Goal: Task Accomplishment & Management: Manage account settings

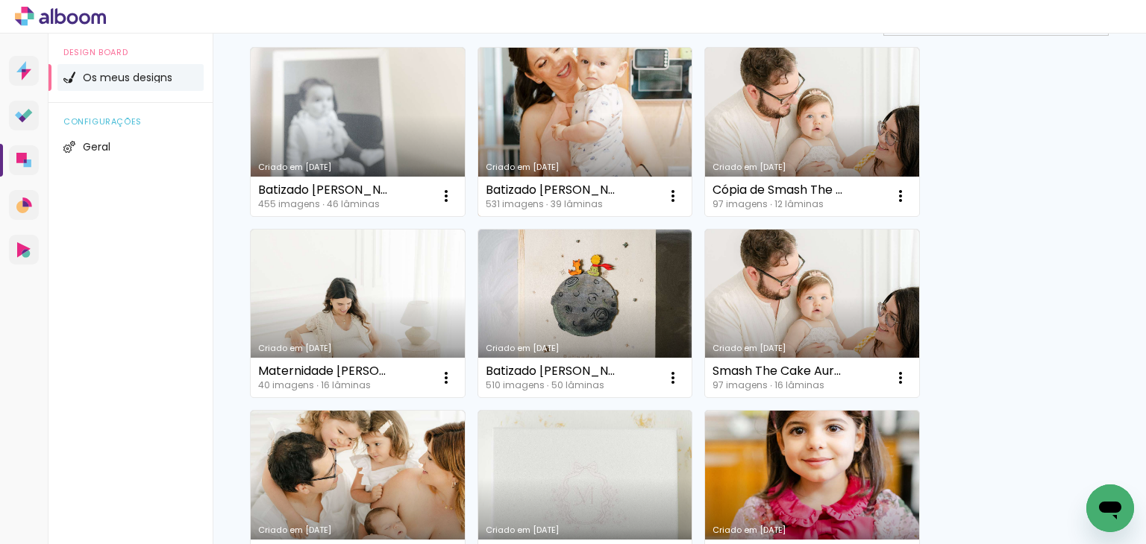
scroll to position [149, 0]
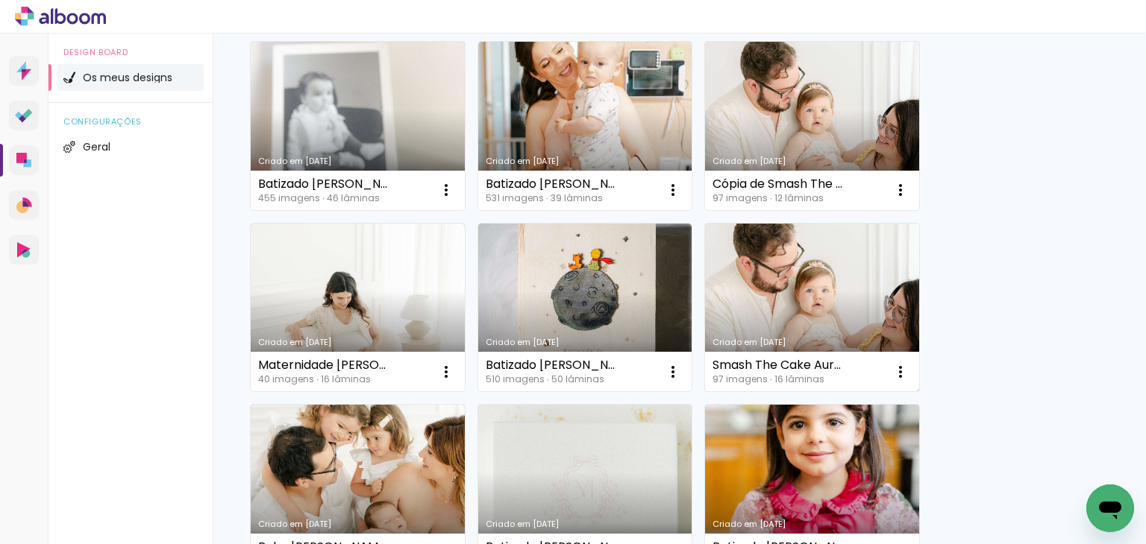
click at [763, 296] on link "Criado em [DATE]" at bounding box center [812, 308] width 214 height 169
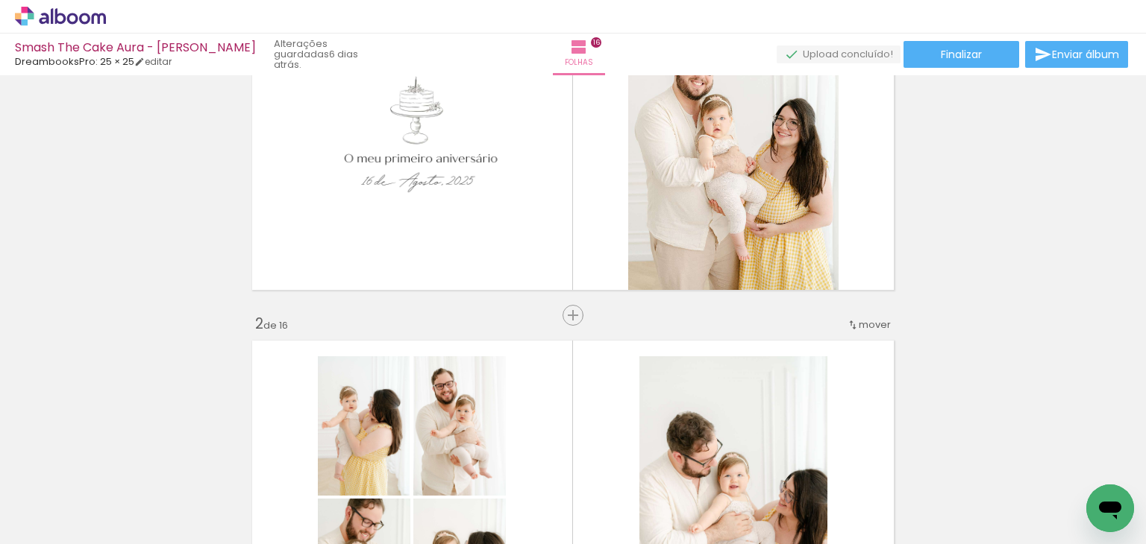
scroll to position [0, 2676]
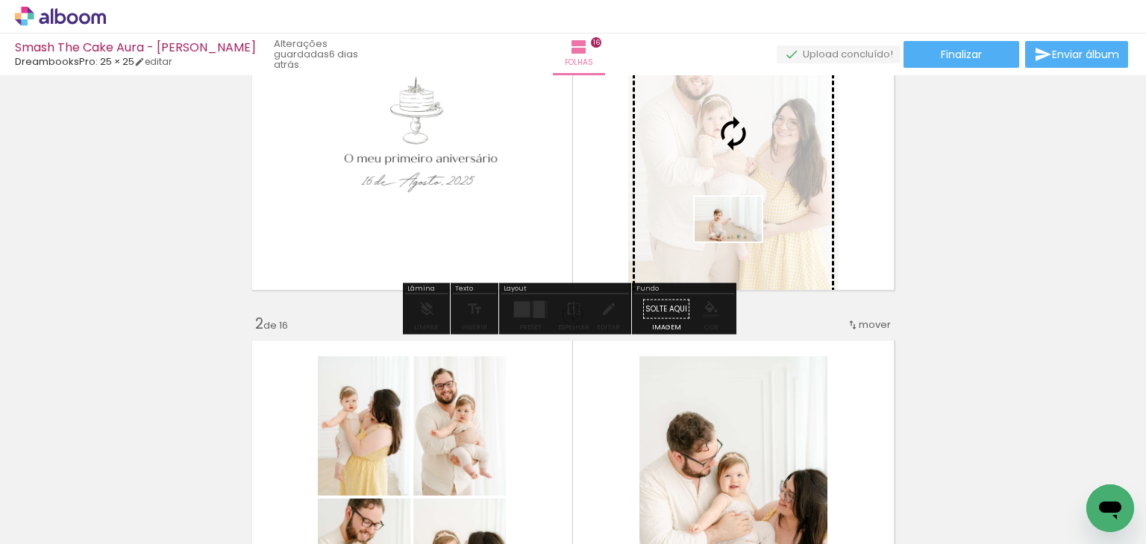
drag, startPoint x: 559, startPoint y: 505, endPoint x: 739, endPoint y: 242, distance: 318.8
click at [739, 242] on quentale-workspace at bounding box center [573, 272] width 1146 height 544
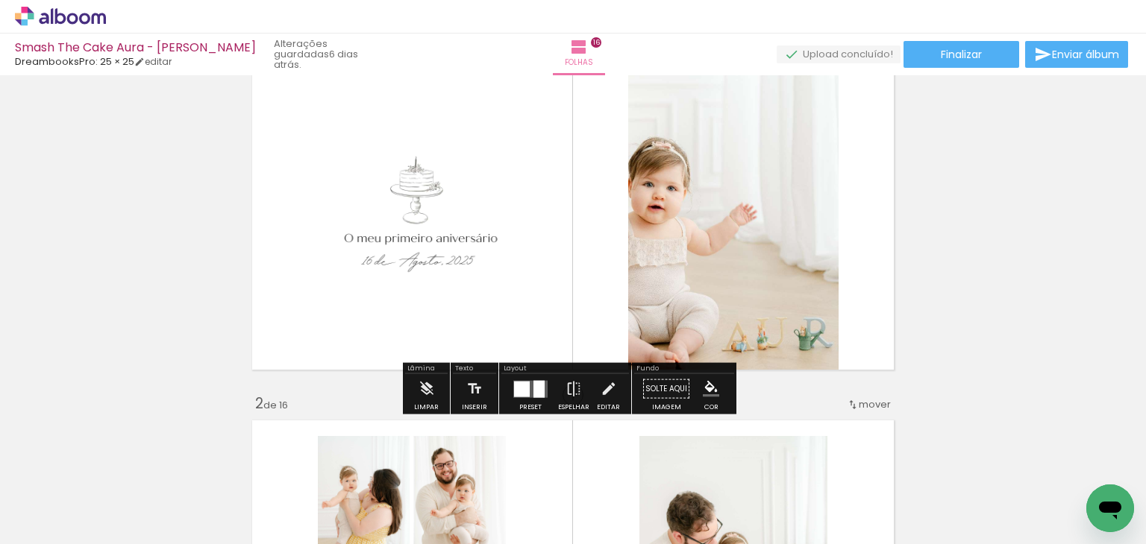
scroll to position [75, 0]
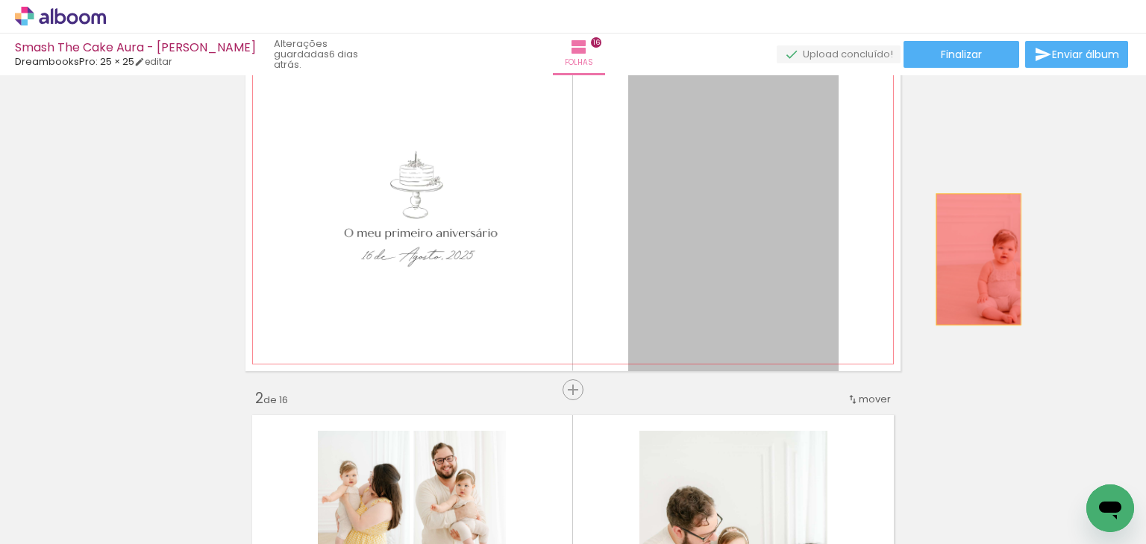
drag, startPoint x: 694, startPoint y: 250, endPoint x: 973, endPoint y: 260, distance: 279.1
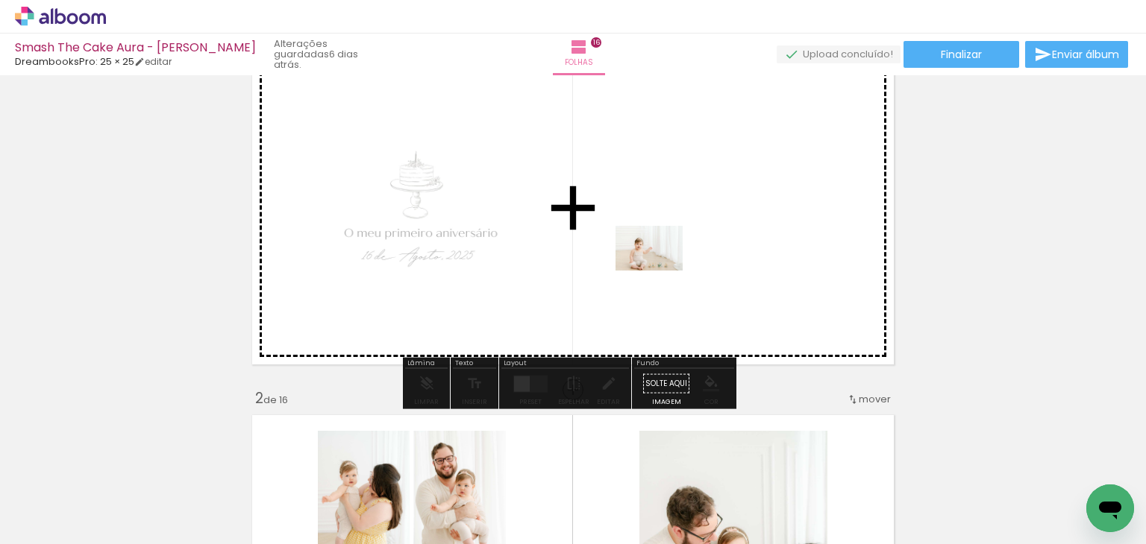
drag, startPoint x: 564, startPoint y: 497, endPoint x: 660, endPoint y: 271, distance: 246.3
click at [660, 271] on quentale-workspace at bounding box center [573, 272] width 1146 height 544
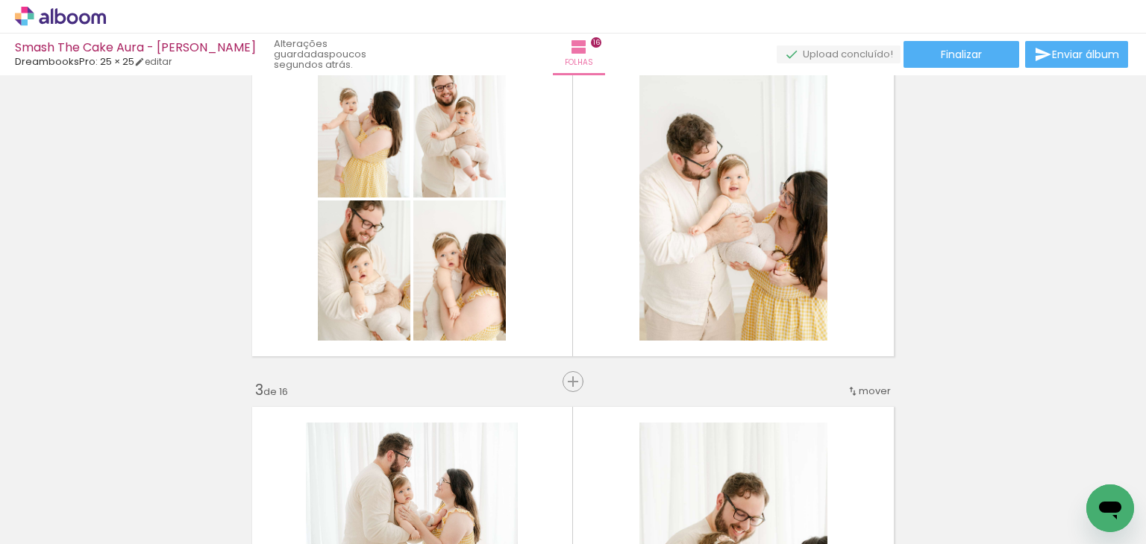
scroll to position [0, 0]
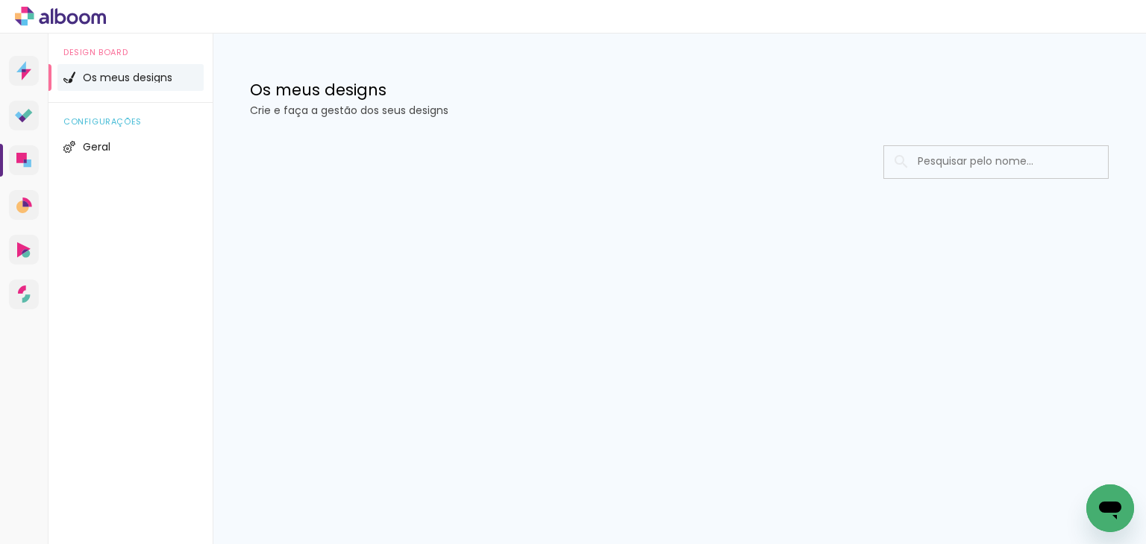
click at [994, 157] on input at bounding box center [1016, 161] width 213 height 31
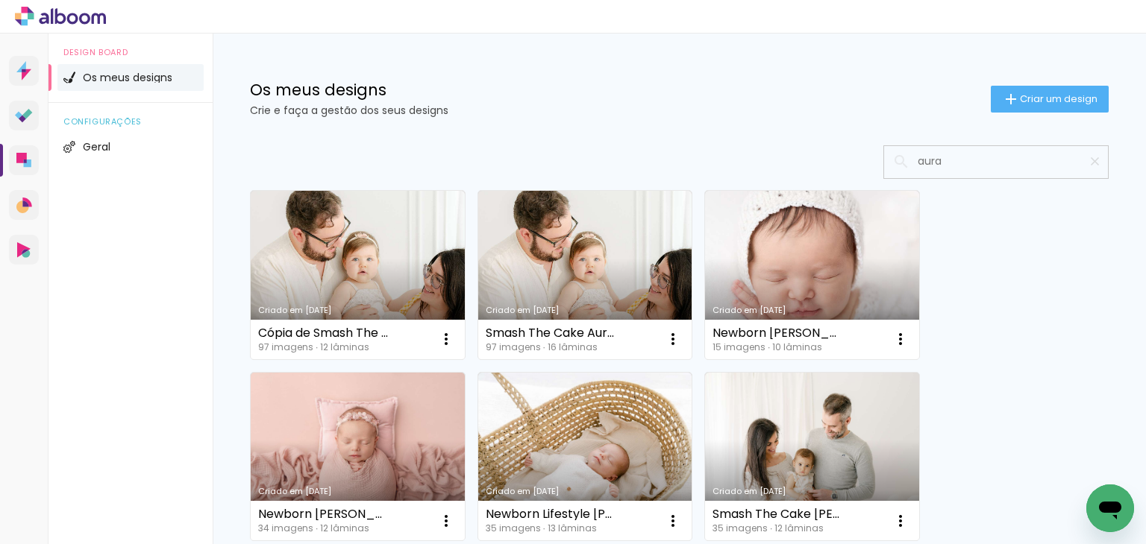
type input "aura"
type paper-input "aura"
click at [559, 253] on link "Criado em [DATE]" at bounding box center [585, 275] width 214 height 169
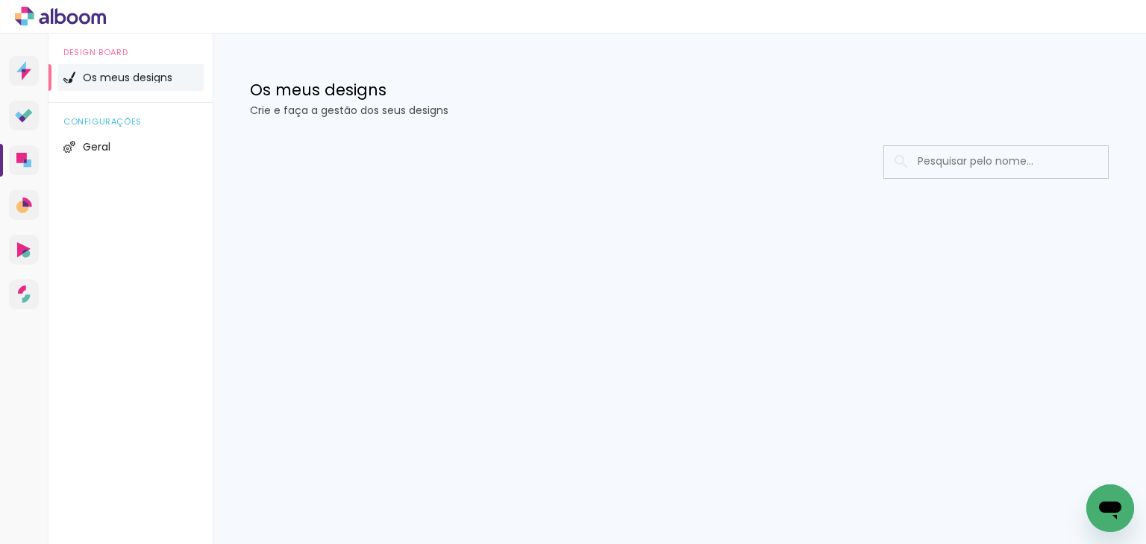
click at [923, 165] on input at bounding box center [1016, 161] width 213 height 31
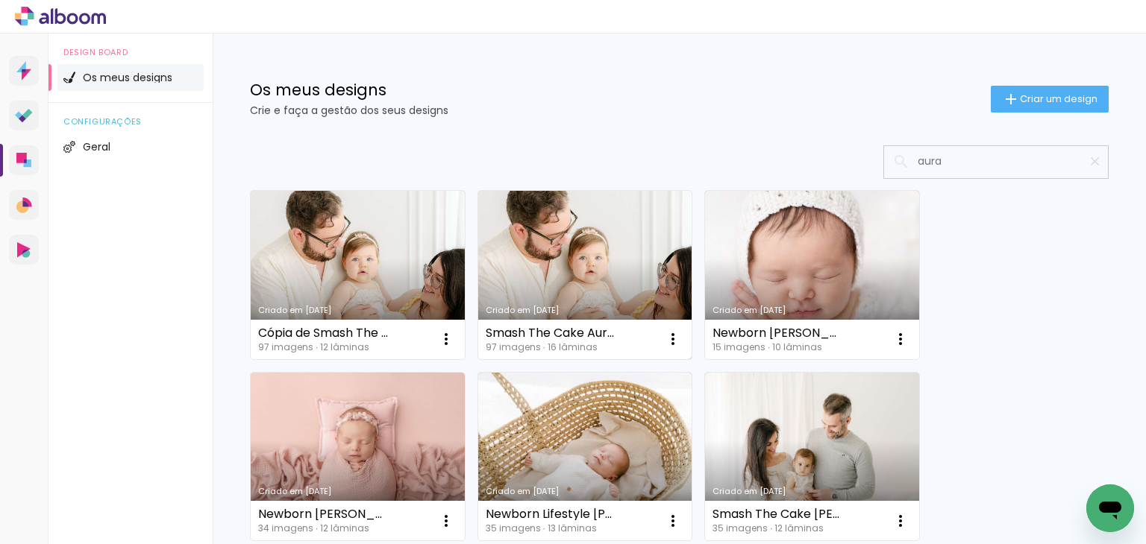
type input "aura"
type paper-input "aura"
click at [556, 231] on link "Criado em [DATE]" at bounding box center [585, 275] width 214 height 169
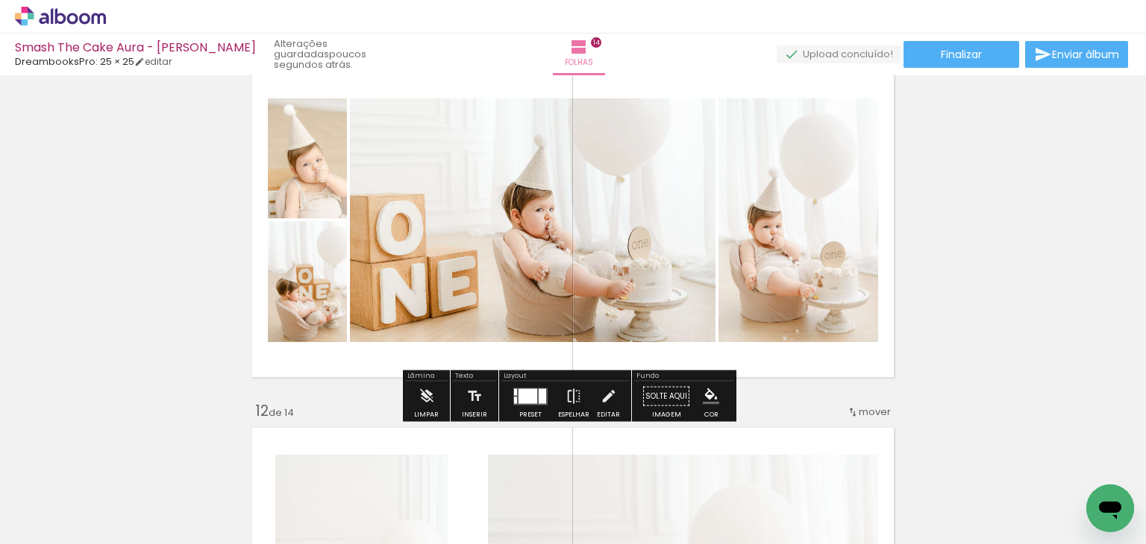
scroll to position [3714, 0]
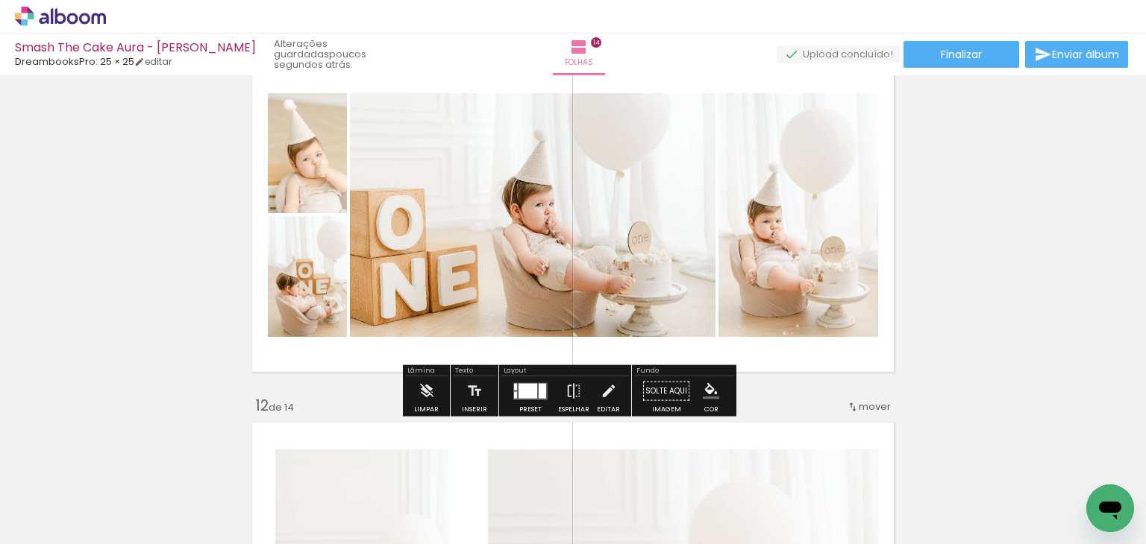
click at [540, 383] on div at bounding box center [541, 390] width 7 height 15
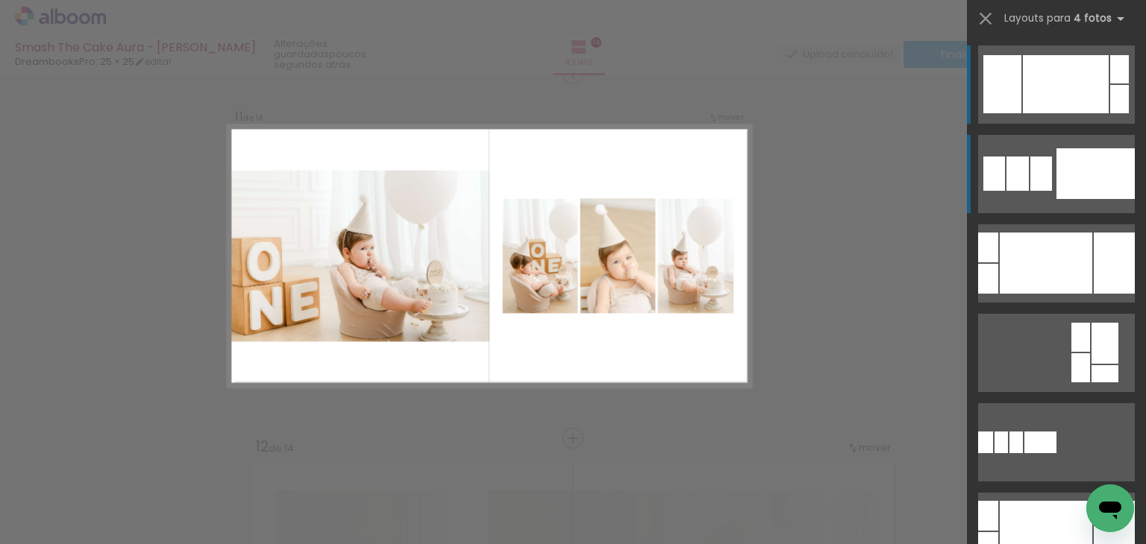
scroll to position [3667, 0]
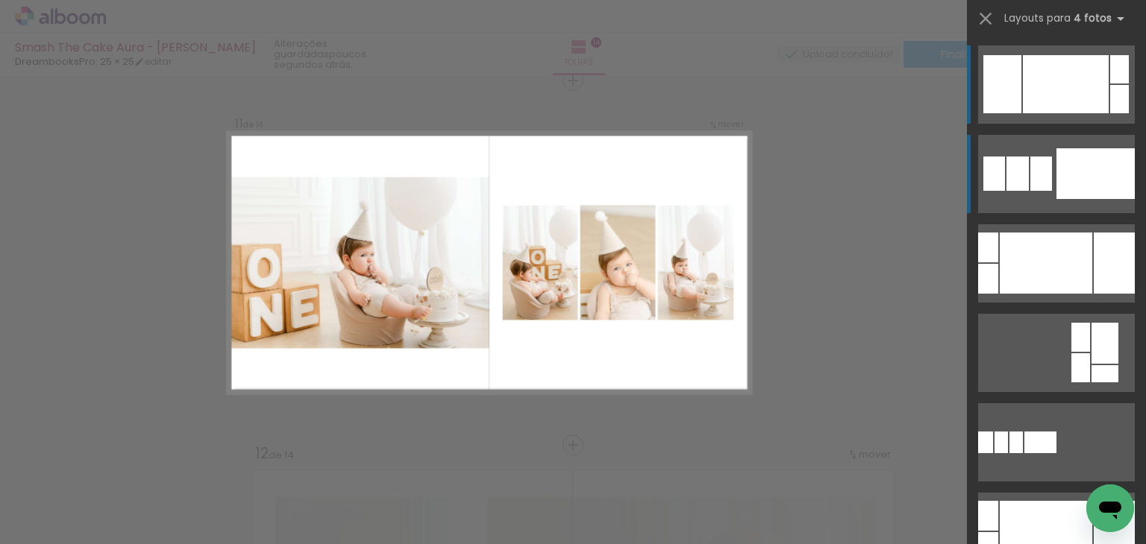
click at [1072, 171] on div at bounding box center [1095, 173] width 78 height 51
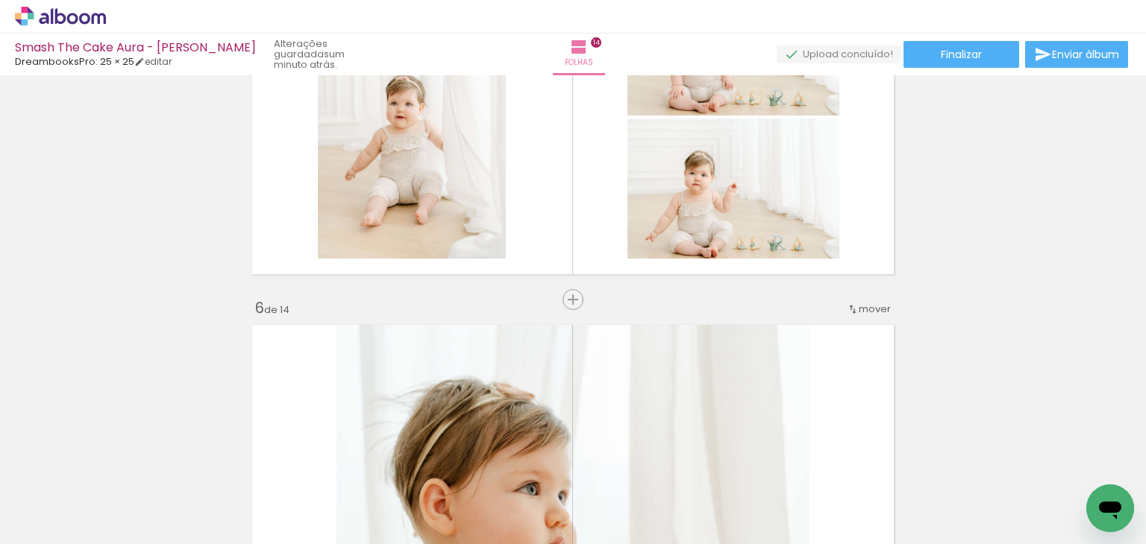
scroll to position [1578, 0]
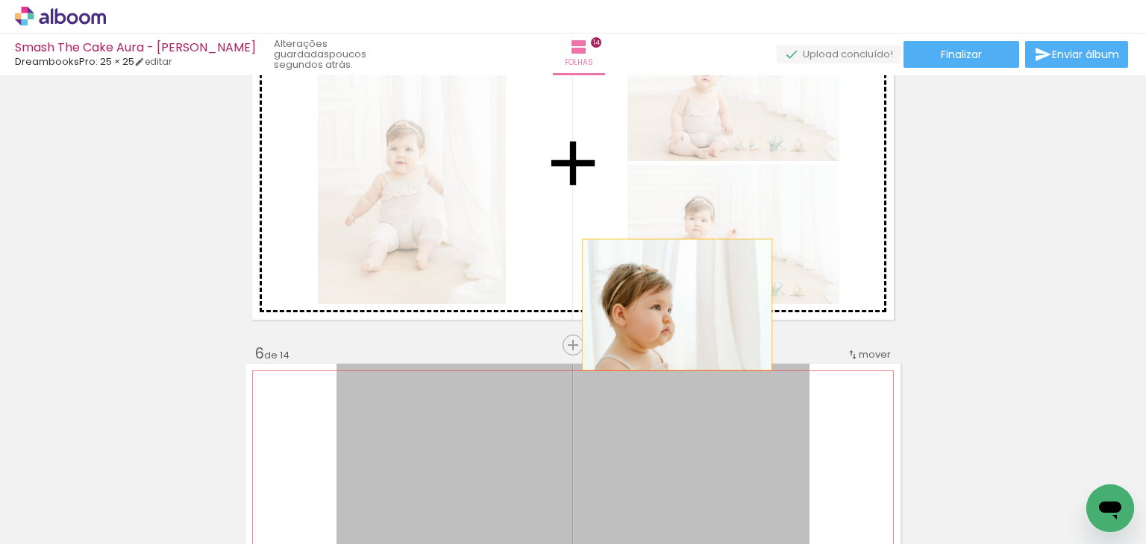
drag, startPoint x: 704, startPoint y: 405, endPoint x: 654, endPoint y: 239, distance: 173.0
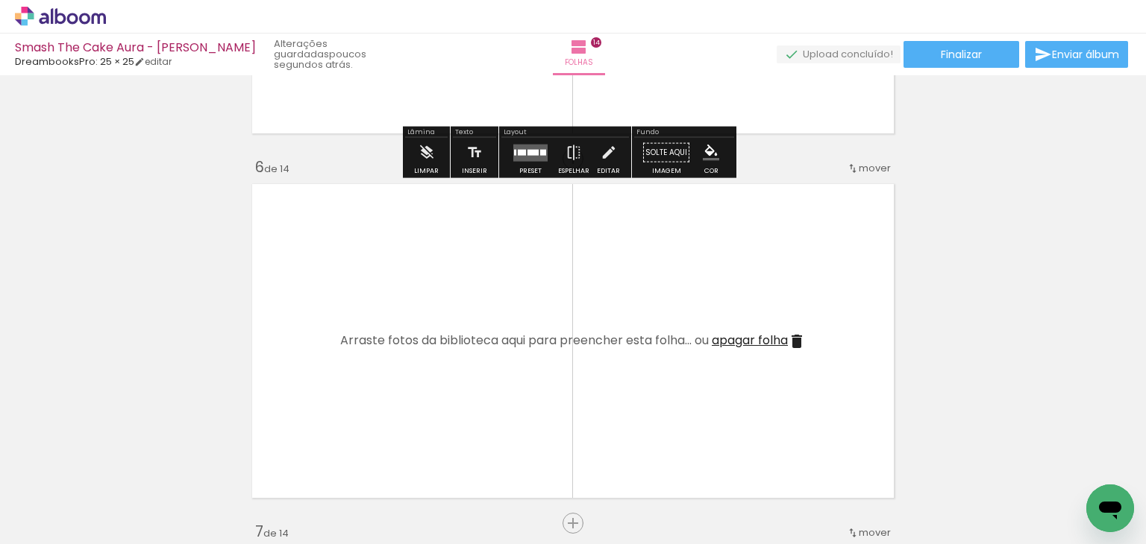
scroll to position [1802, 0]
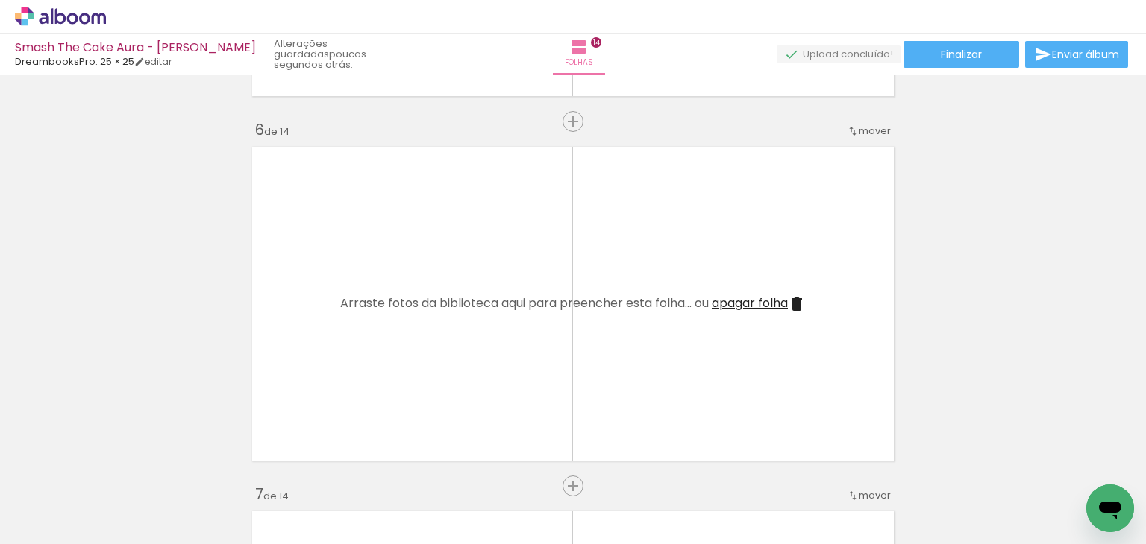
click at [741, 302] on span "apagar folha" at bounding box center [750, 303] width 76 height 17
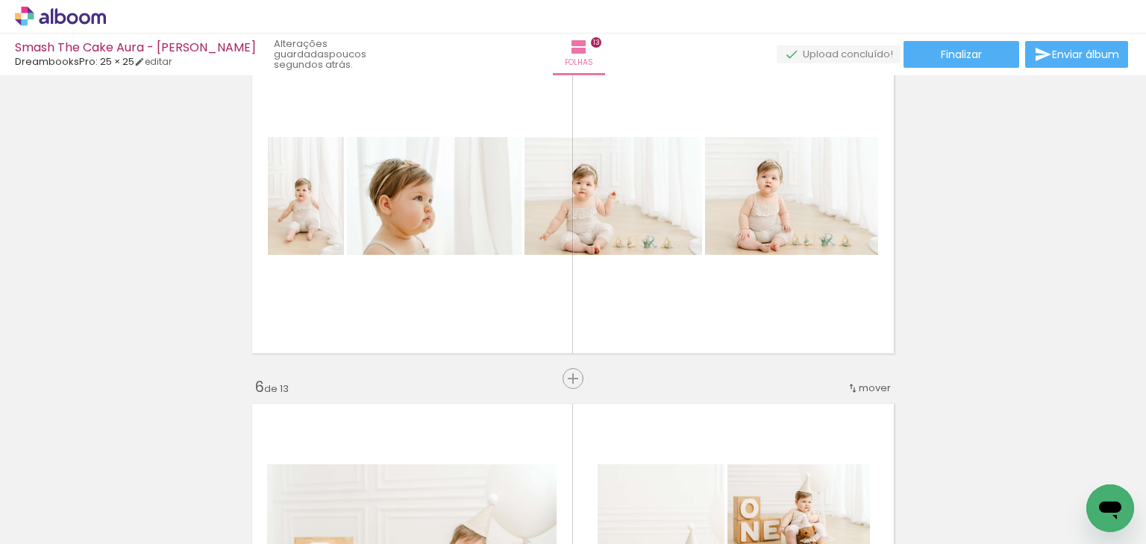
scroll to position [1504, 0]
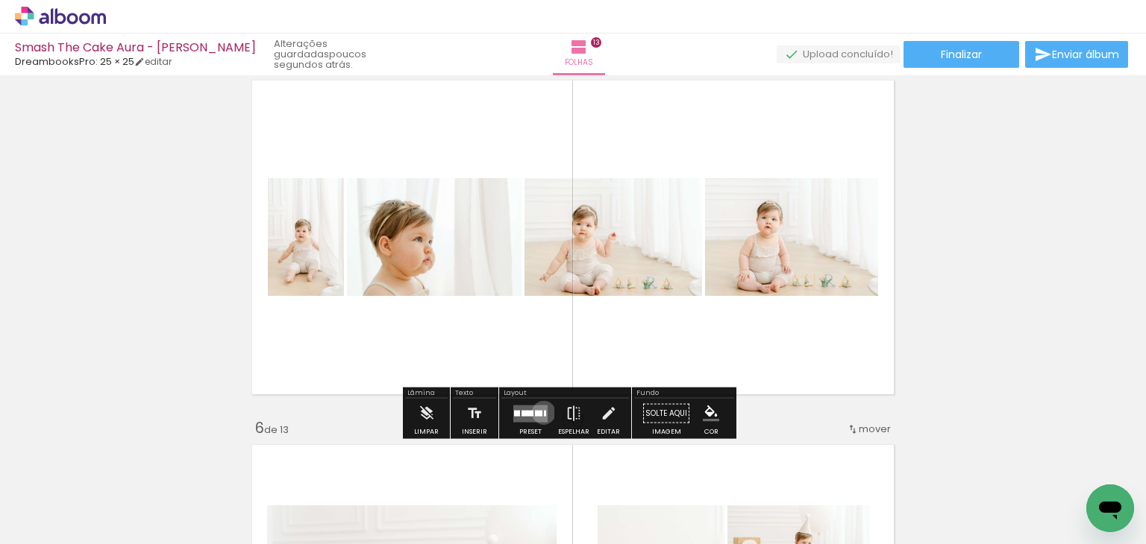
click at [544, 412] on div at bounding box center [545, 413] width 2 height 6
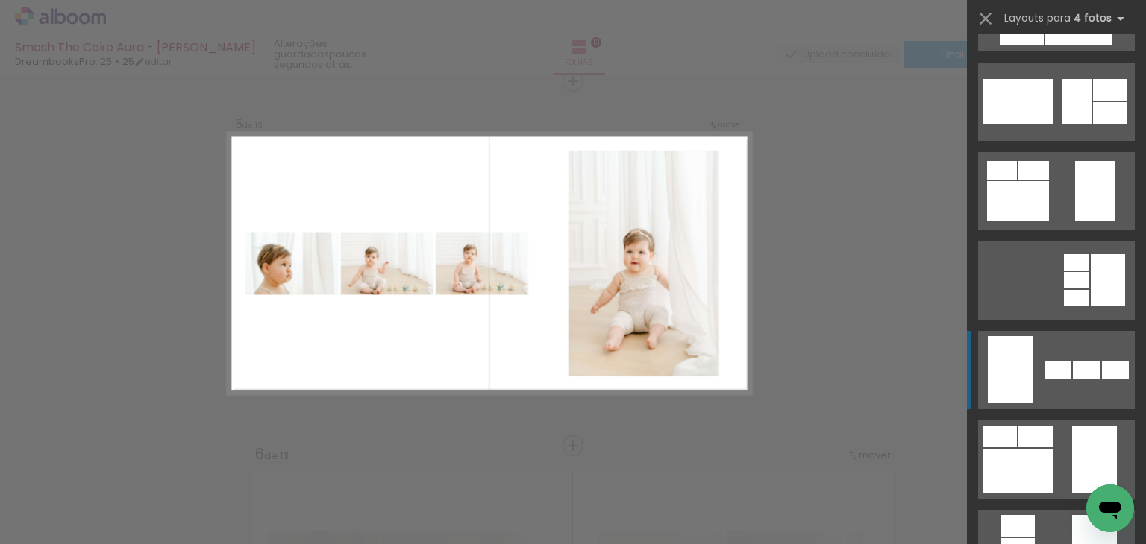
scroll to position [298, 0]
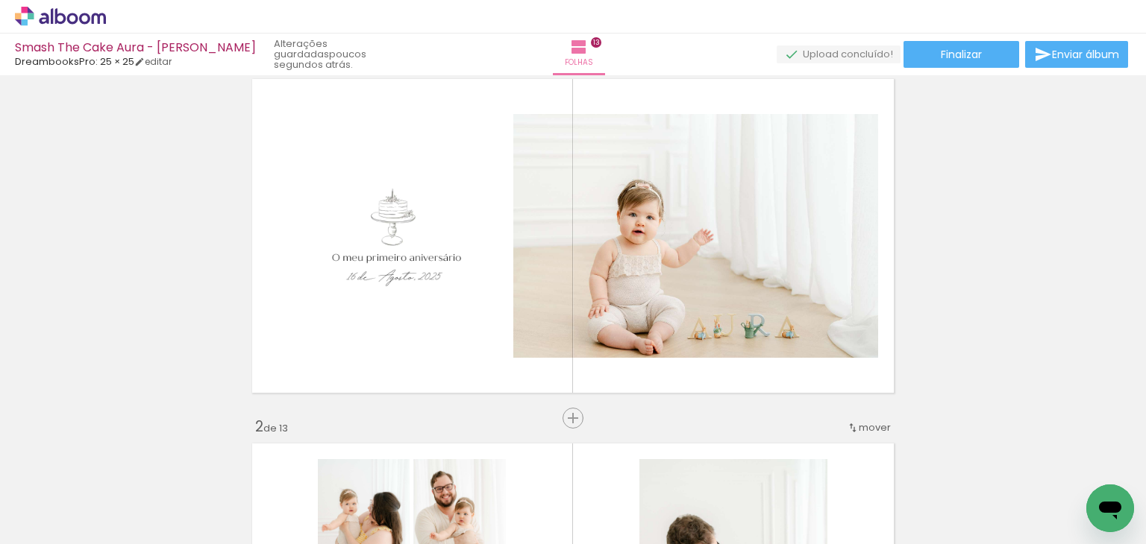
scroll to position [0, 0]
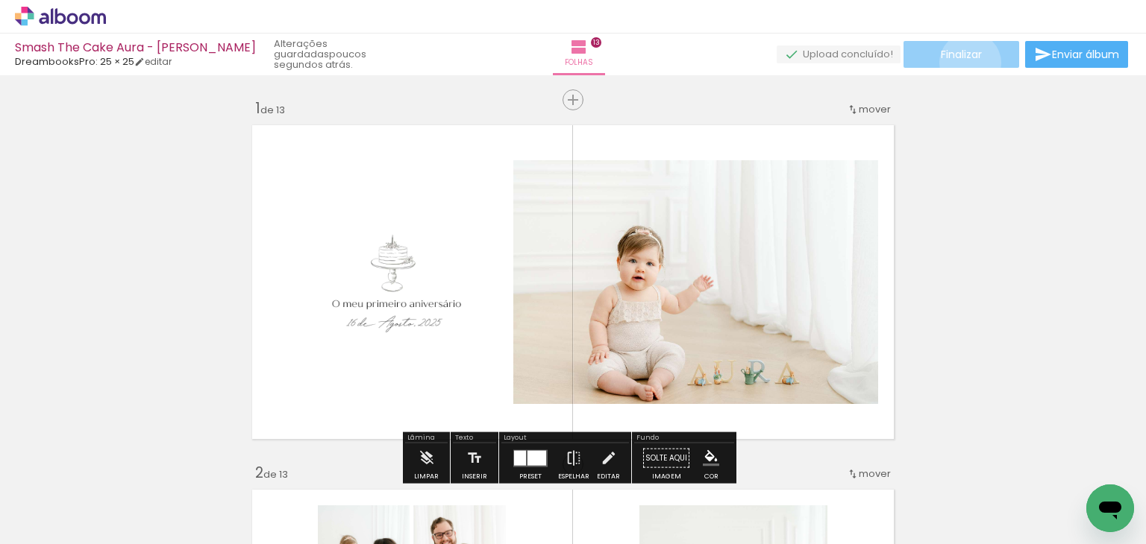
click at [964, 63] on paper-button "Finalizar" at bounding box center [961, 54] width 116 height 27
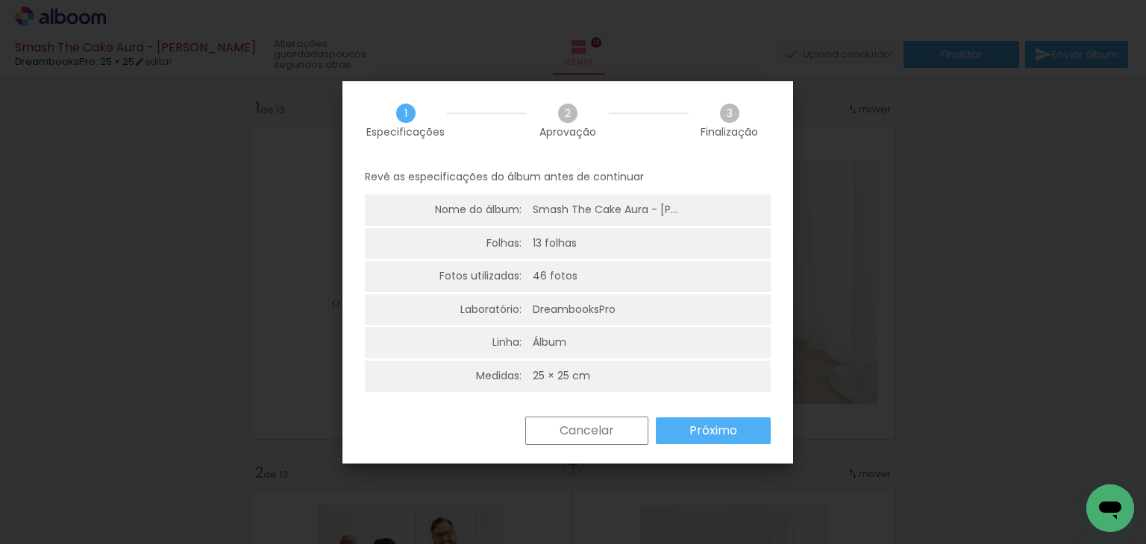
click at [0, 0] on slot "Próximo" at bounding box center [0, 0] width 0 height 0
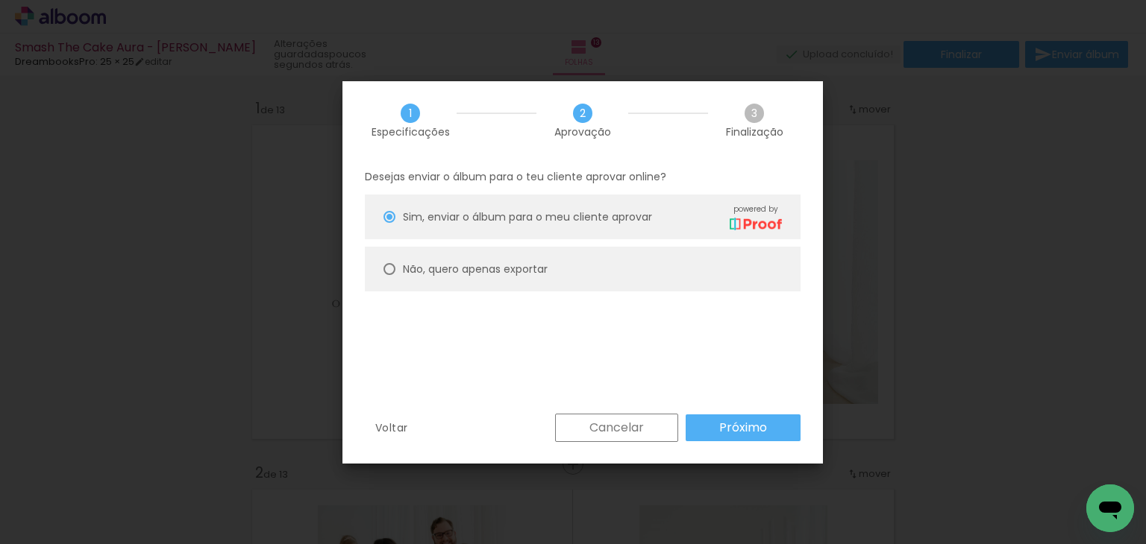
click at [585, 260] on paper-radio-button "Não, quero apenas exportar" at bounding box center [583, 269] width 436 height 45
type paper-radio-button "on"
click at [615, 223] on span "Sim, enviar o álbum para o meu cliente aprovar" at bounding box center [527, 218] width 249 height 16
type paper-radio-button "on"
click at [0, 0] on slot "Próximo" at bounding box center [0, 0] width 0 height 0
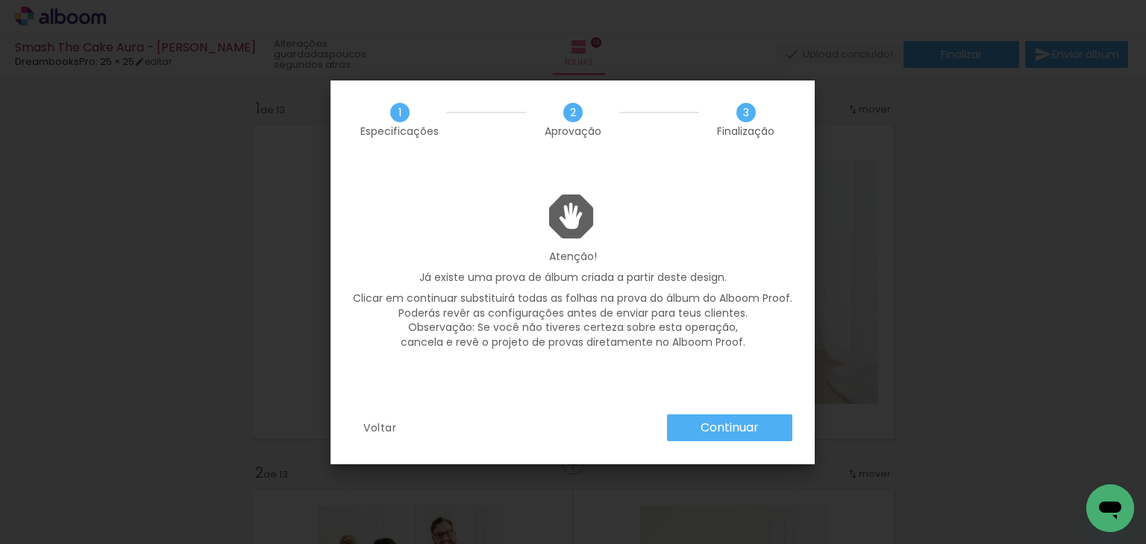
click at [0, 0] on slot "Continuar" at bounding box center [0, 0] width 0 height 0
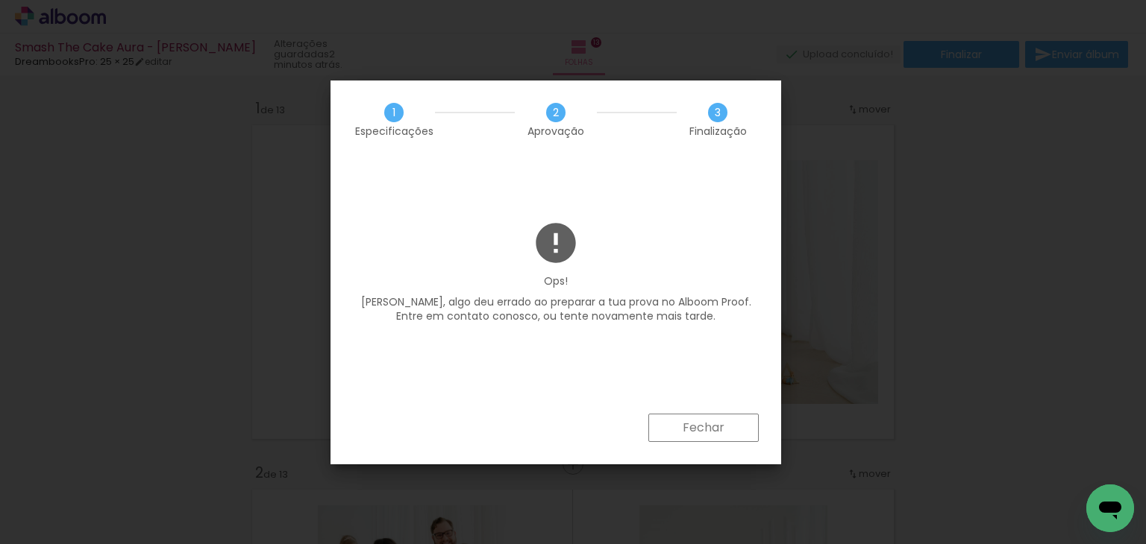
click at [698, 436] on paper-button "Fechar" at bounding box center [703, 428] width 110 height 28
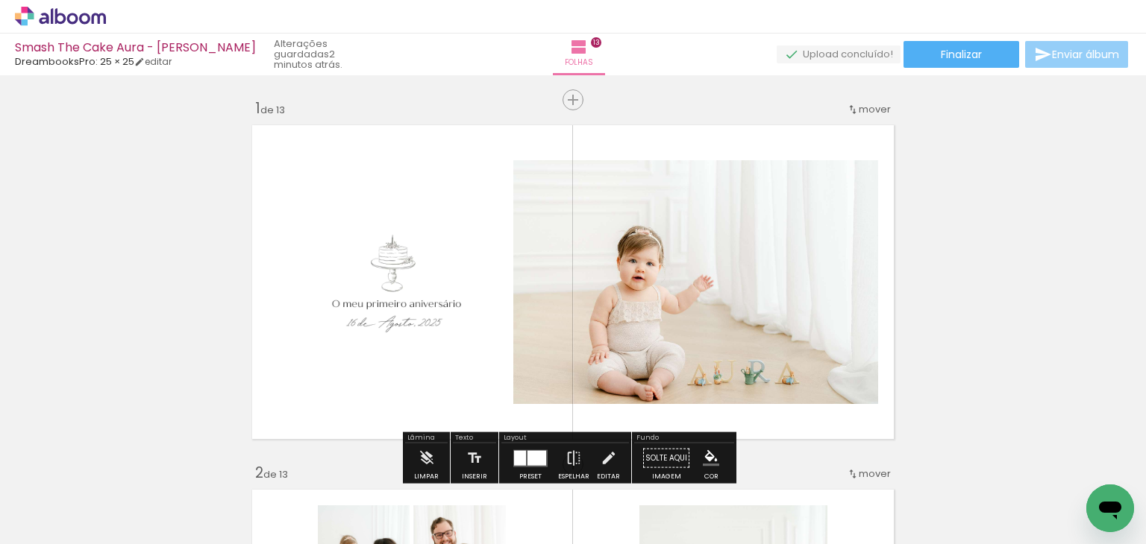
click at [1056, 56] on span "Enviar álbum" at bounding box center [1085, 54] width 67 height 10
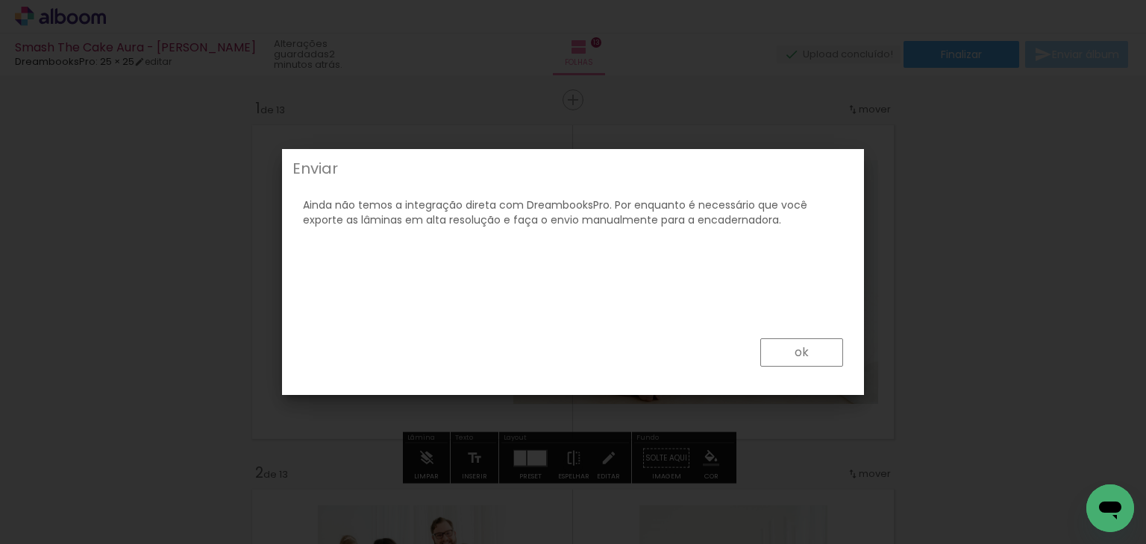
click at [800, 374] on div "ok" at bounding box center [572, 355] width 573 height 67
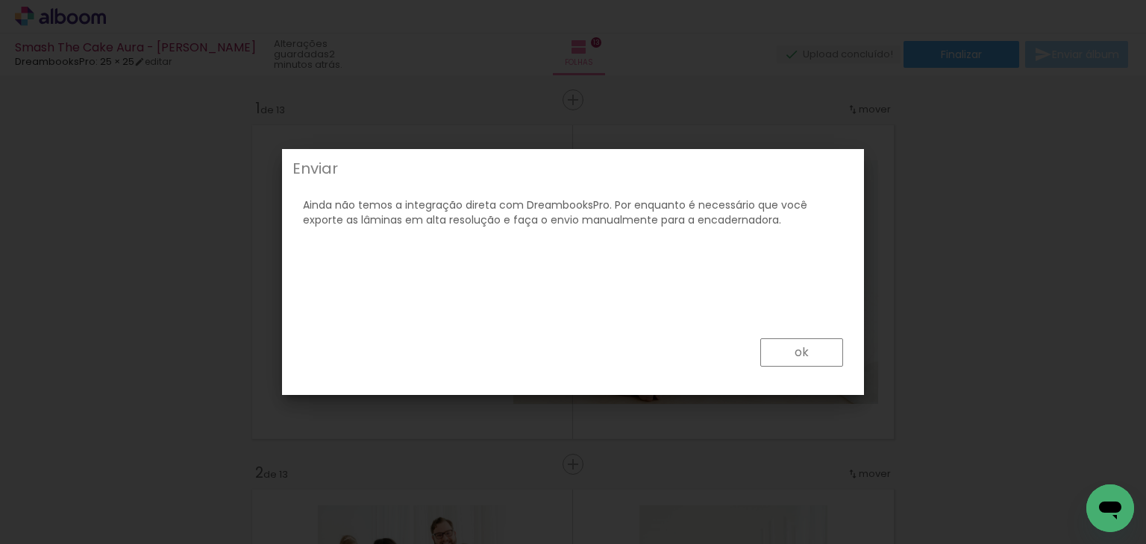
click at [808, 348] on paper-button "ok" at bounding box center [801, 353] width 83 height 28
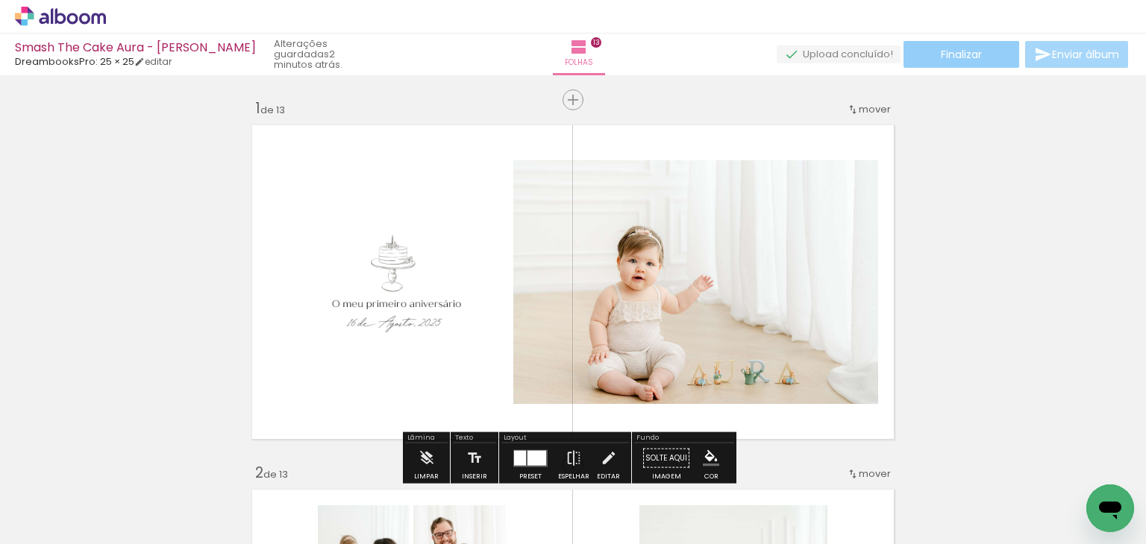
click at [958, 49] on span "Finalizar" at bounding box center [960, 54] width 41 height 10
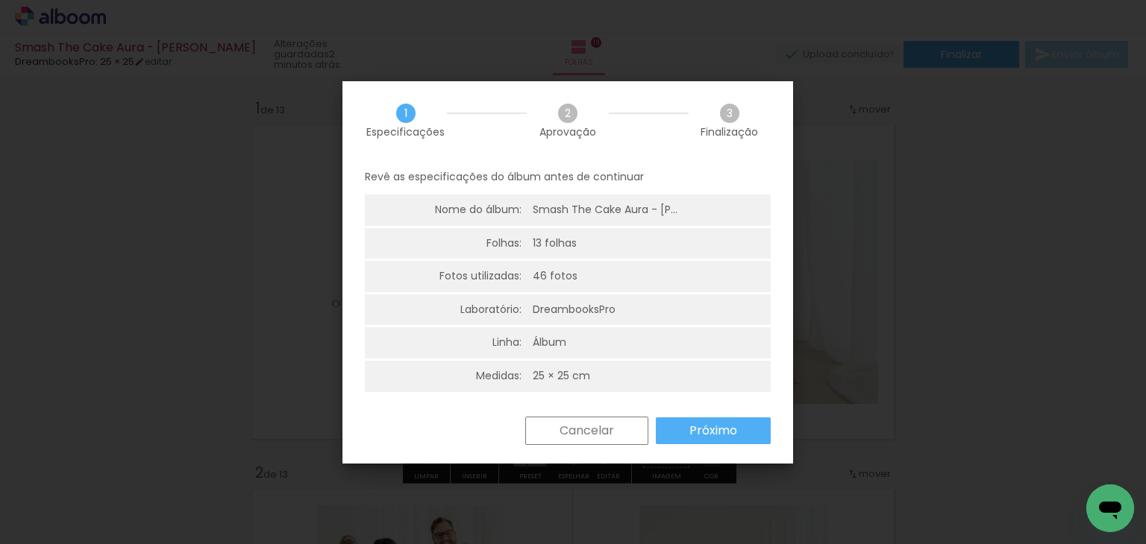
click at [688, 430] on paper-button "Próximo" at bounding box center [713, 431] width 115 height 27
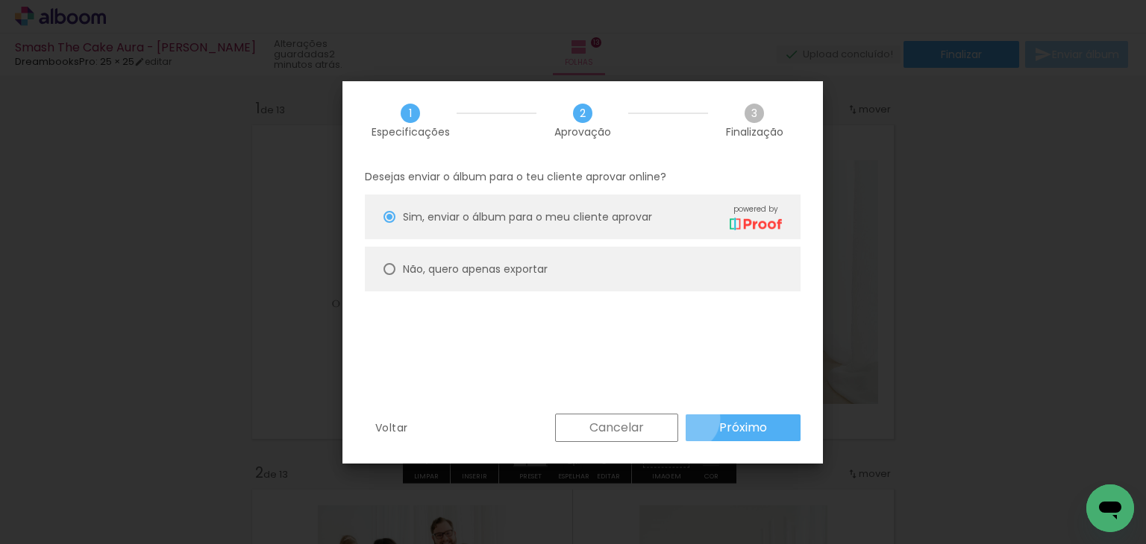
click at [687, 418] on paper-button "Próximo" at bounding box center [742, 428] width 115 height 27
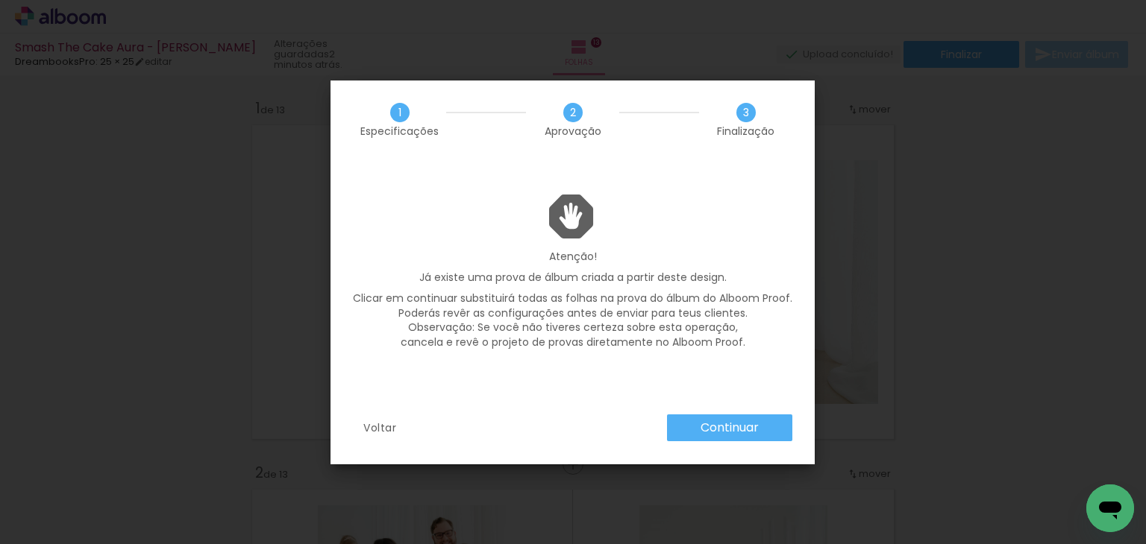
click at [687, 418] on paper-button "Continuar" at bounding box center [729, 428] width 125 height 27
